Goal: Task Accomplishment & Management: Complete application form

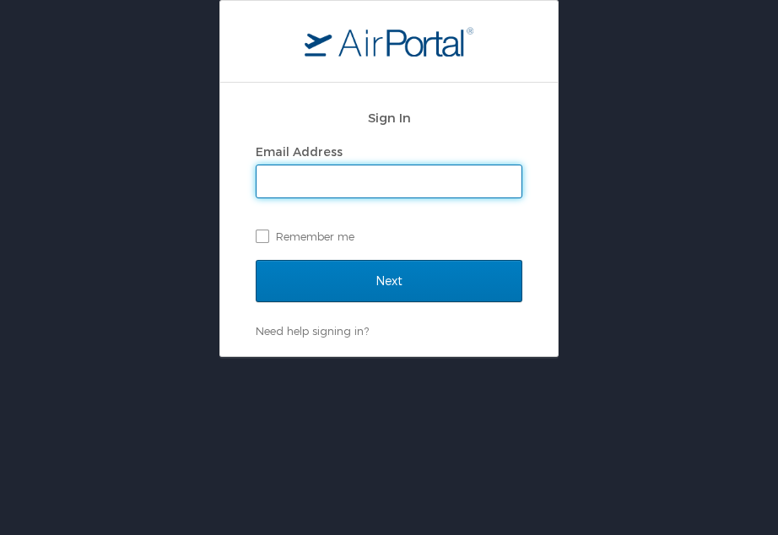
click at [382, 192] on input "Email Address" at bounding box center [389, 181] width 265 height 32
type input "[PERSON_NAME][EMAIL_ADDRESS][DOMAIN_NAME]"
click at [256, 260] on input "Next" at bounding box center [389, 281] width 267 height 42
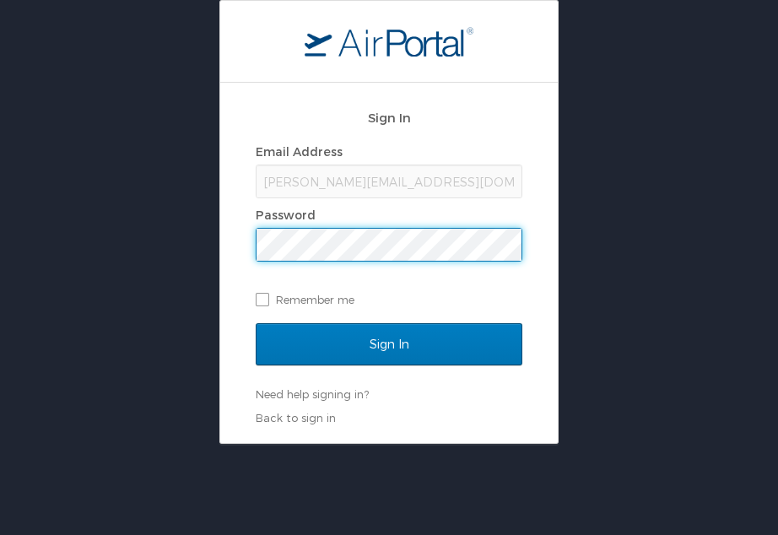
click at [256, 323] on input "Sign In" at bounding box center [389, 344] width 267 height 42
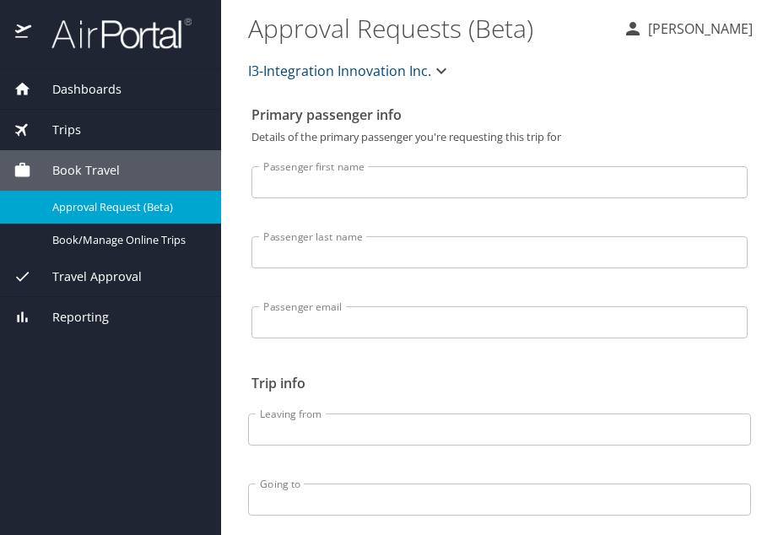
click at [391, 176] on input "Passenger first name" at bounding box center [499, 182] width 496 height 32
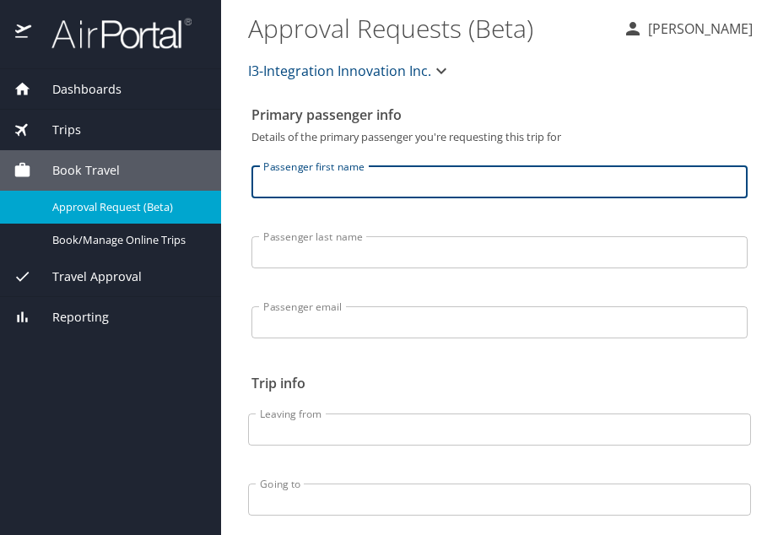
click at [84, 80] on span "Dashboards" at bounding box center [76, 89] width 90 height 19
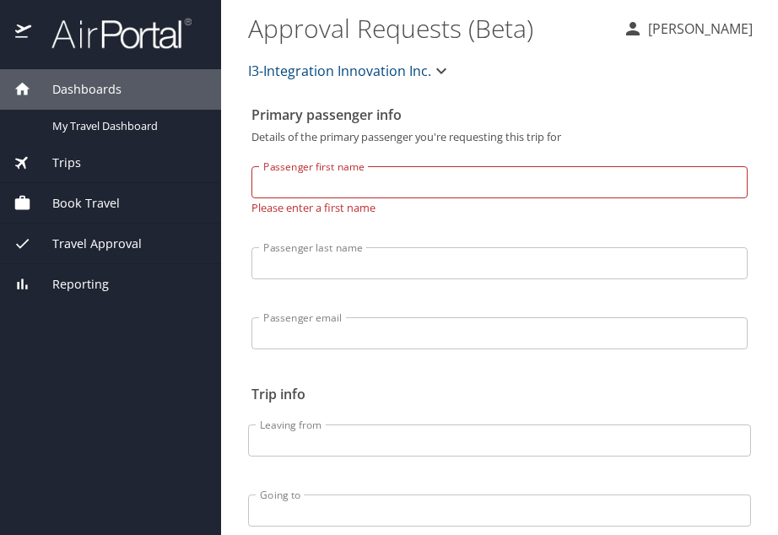
click at [511, 138] on p "Details of the primary passenger you're requesting this trip for" at bounding box center [499, 137] width 496 height 11
